Goal: Information Seeking & Learning: Learn about a topic

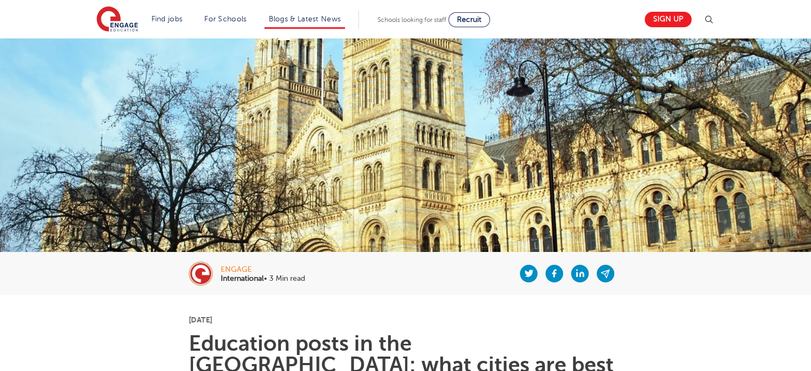
click at [279, 12] on li "Blogs & Latest News" at bounding box center [305, 20] width 81 height 18
click at [317, 19] on link "Blogs & Latest News" at bounding box center [305, 19] width 73 height 8
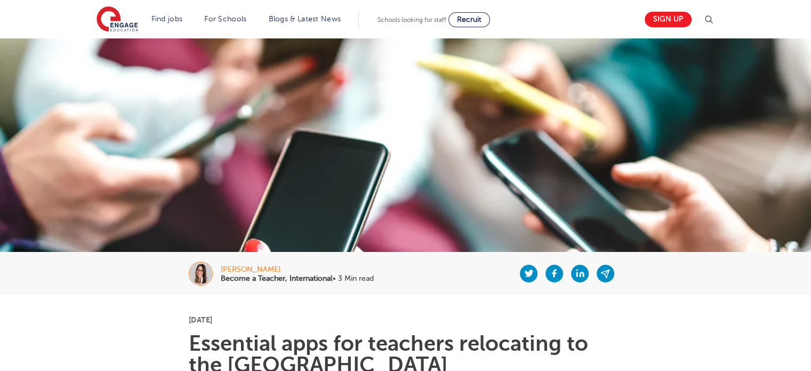
scroll to position [324, 0]
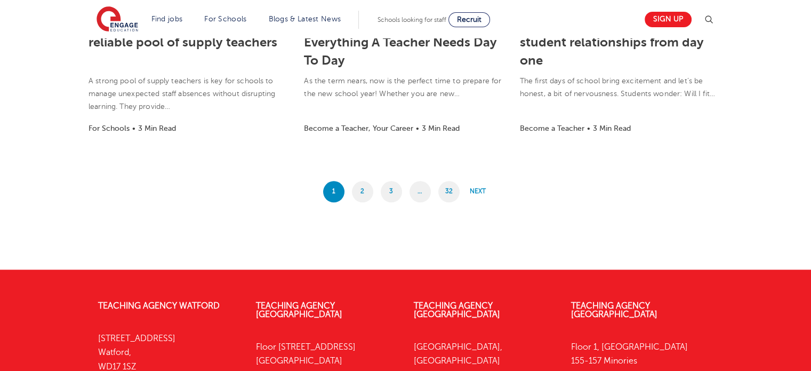
scroll to position [950, 0]
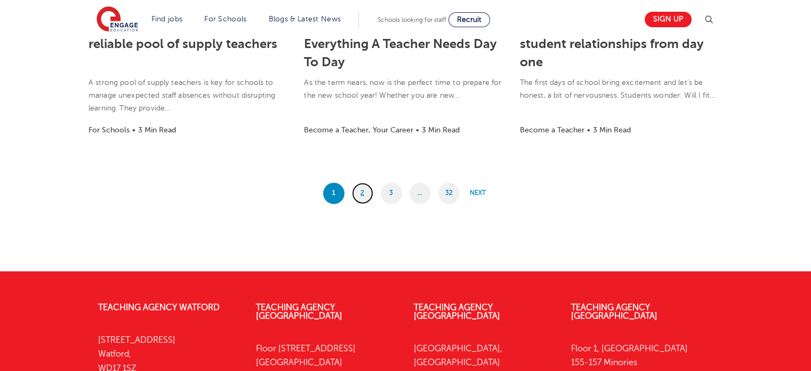
click at [367, 188] on link "2" at bounding box center [362, 192] width 21 height 21
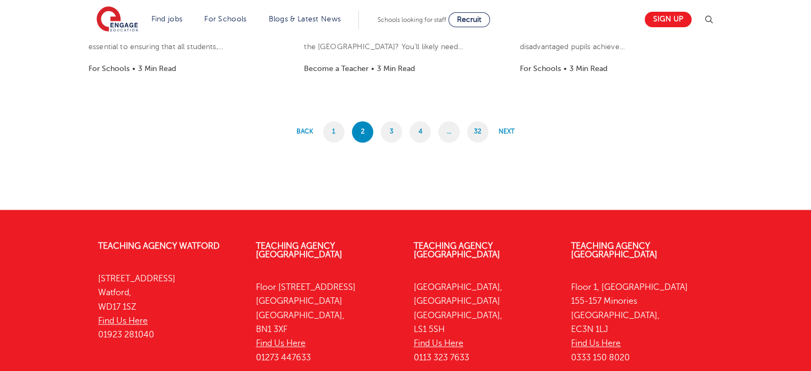
scroll to position [1023, 0]
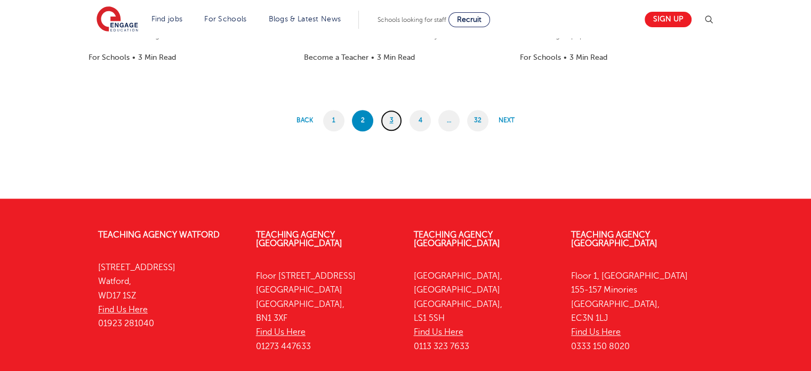
click at [401, 119] on link "3" at bounding box center [391, 120] width 21 height 21
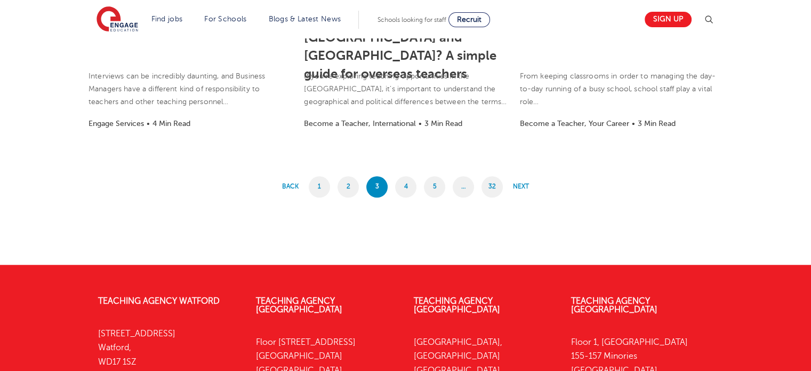
scroll to position [927, 0]
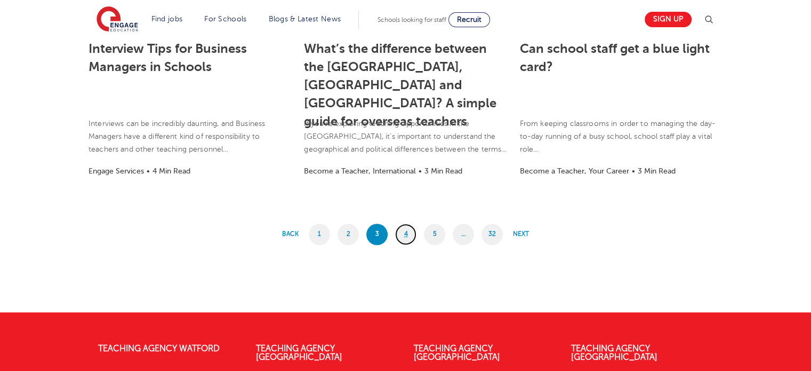
click at [411, 237] on link "4" at bounding box center [405, 233] width 21 height 21
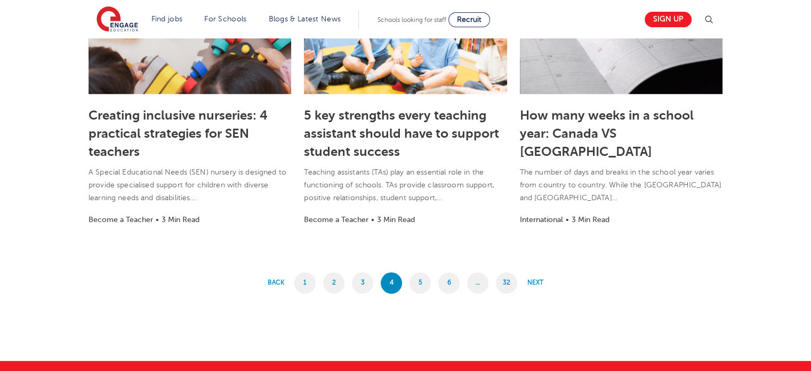
scroll to position [895, 0]
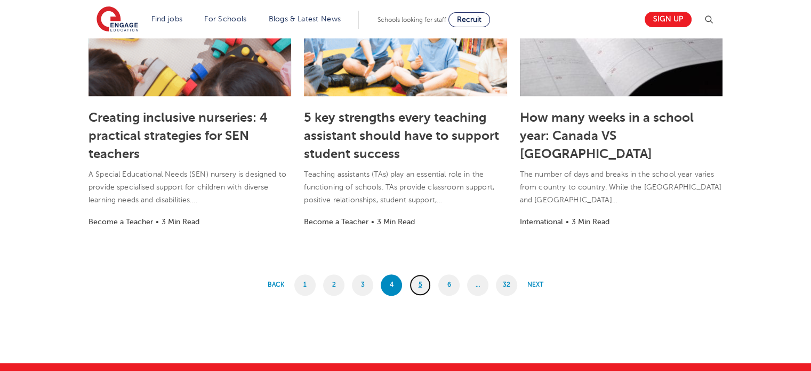
click at [422, 288] on link "5" at bounding box center [420, 284] width 21 height 21
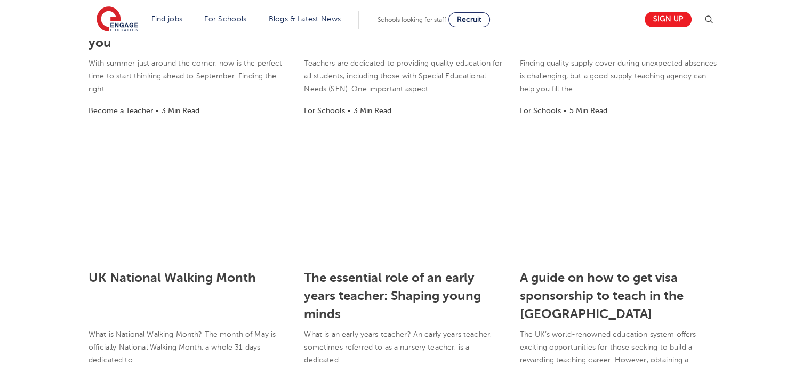
scroll to position [866, 0]
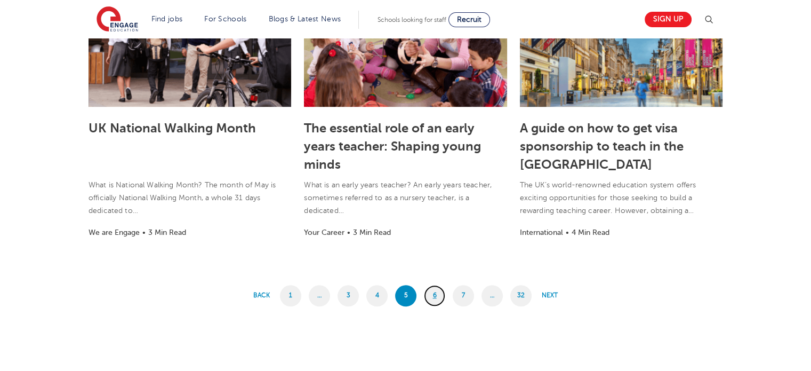
click at [437, 289] on link "6" at bounding box center [434, 295] width 21 height 21
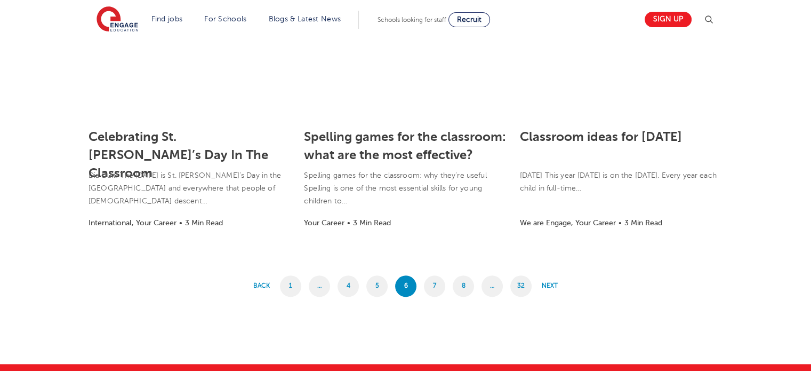
scroll to position [839, 0]
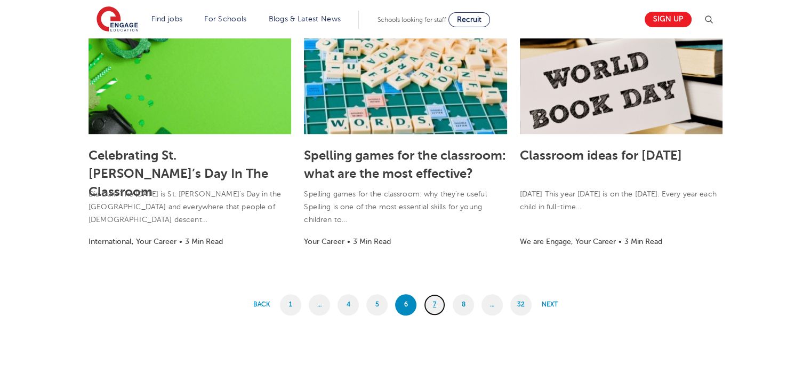
click at [433, 305] on link "7" at bounding box center [434, 304] width 21 height 21
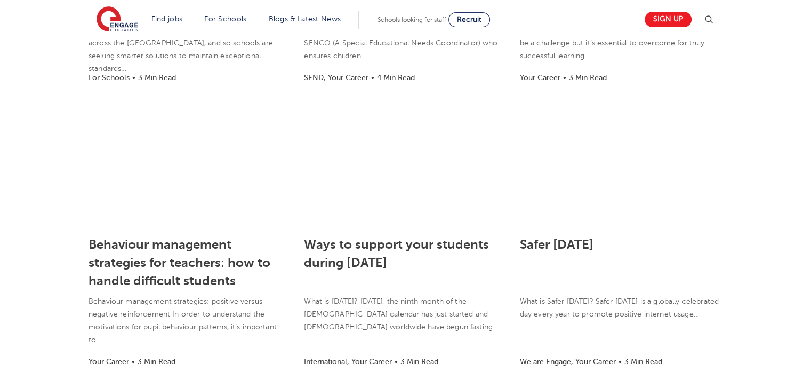
scroll to position [1061, 0]
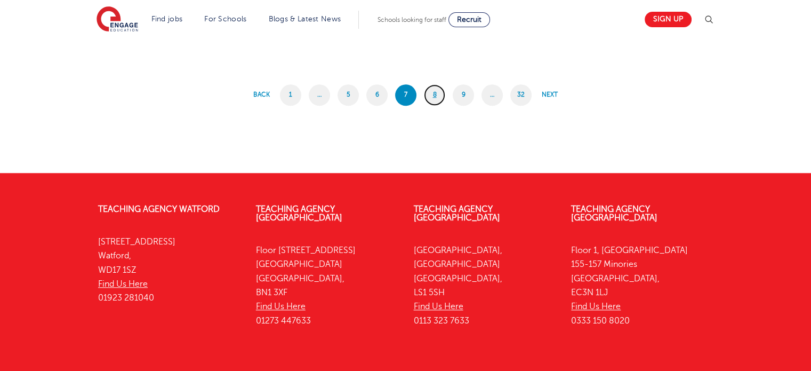
click at [437, 97] on link "8" at bounding box center [434, 94] width 21 height 21
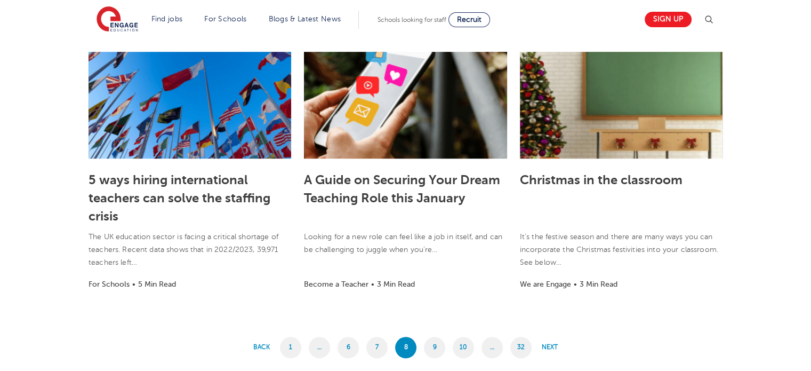
scroll to position [803, 0]
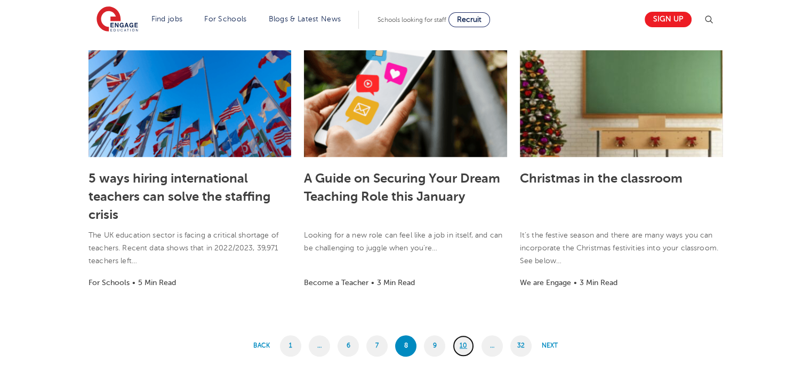
click at [467, 344] on link "10" at bounding box center [463, 345] width 21 height 21
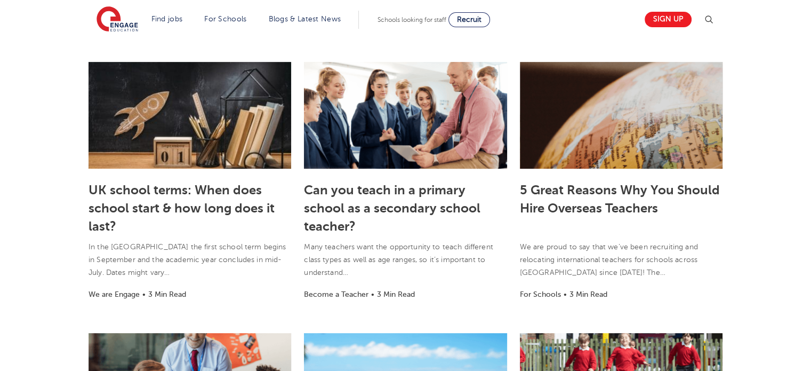
scroll to position [276, 0]
